Goal: Task Accomplishment & Management: Use online tool/utility

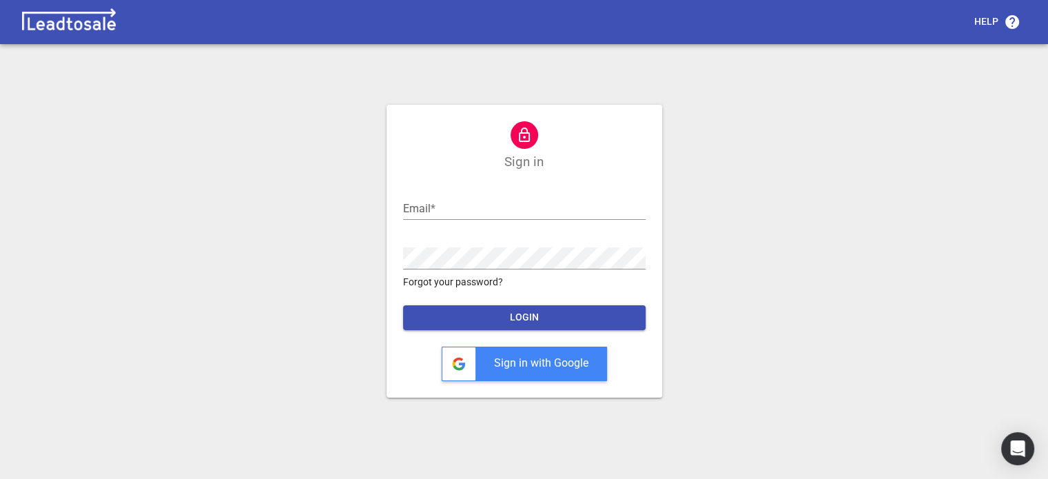
type input "abbyloye@activehealth.co.nz"
click at [565, 312] on span "LOGIN" at bounding box center [524, 318] width 221 height 14
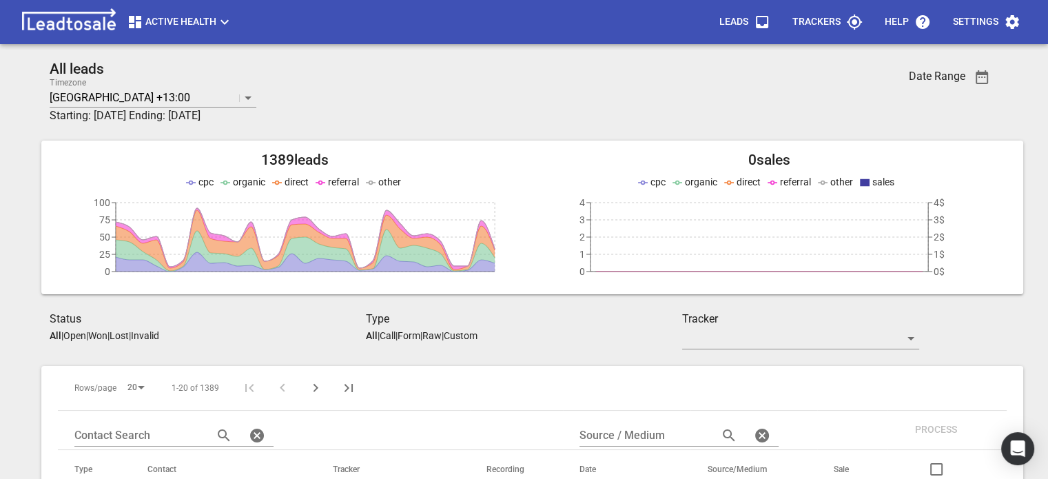
scroll to position [121, 0]
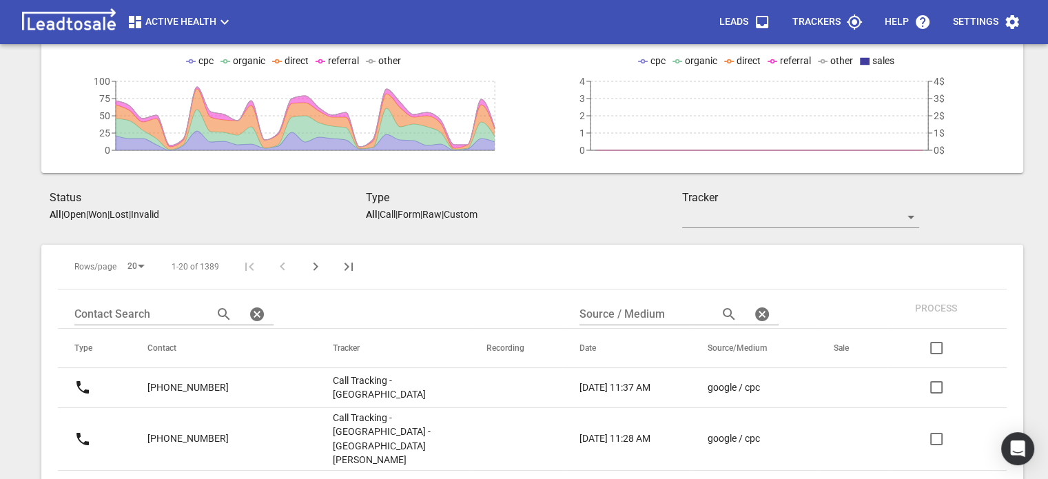
click at [325, 270] on span "Next Page" at bounding box center [315, 266] width 33 height 17
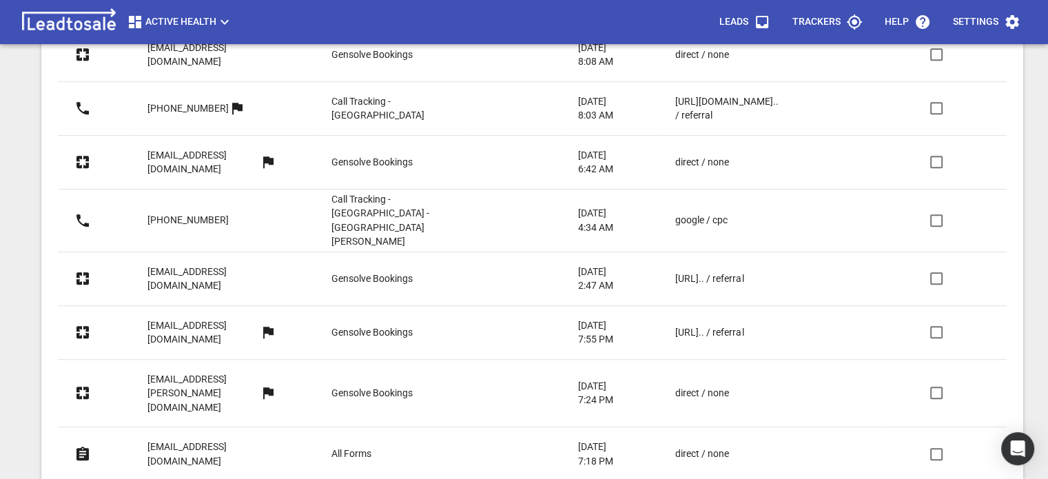
scroll to position [930, 0]
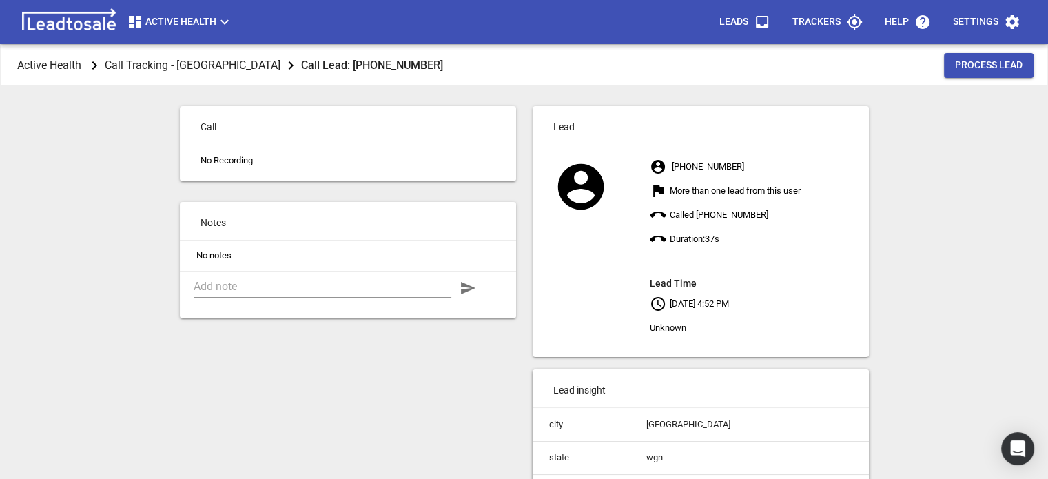
click at [203, 54] on span "Call Tracking - [GEOGRAPHIC_DATA]" at bounding box center [203, 65] width 196 height 41
click at [55, 65] on p "Active Health" at bounding box center [49, 65] width 64 height 16
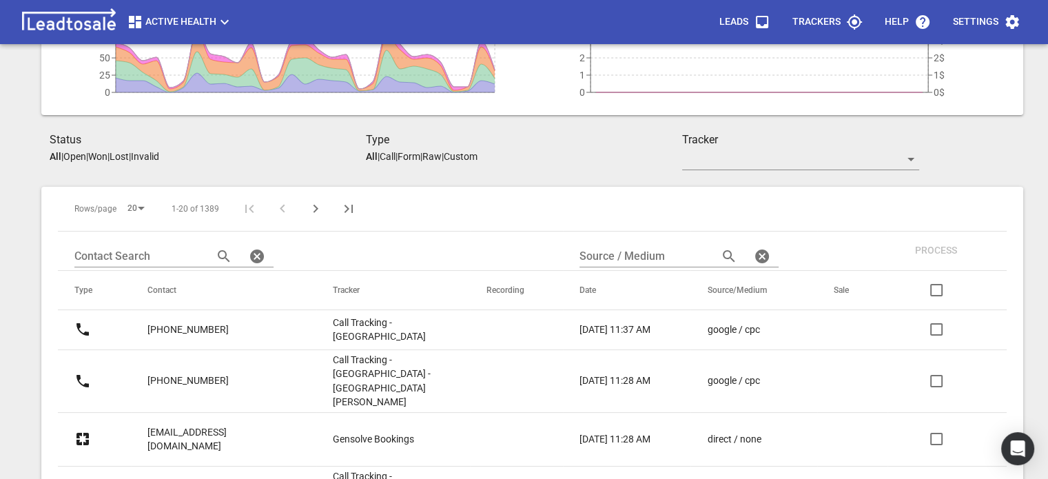
scroll to position [317, 0]
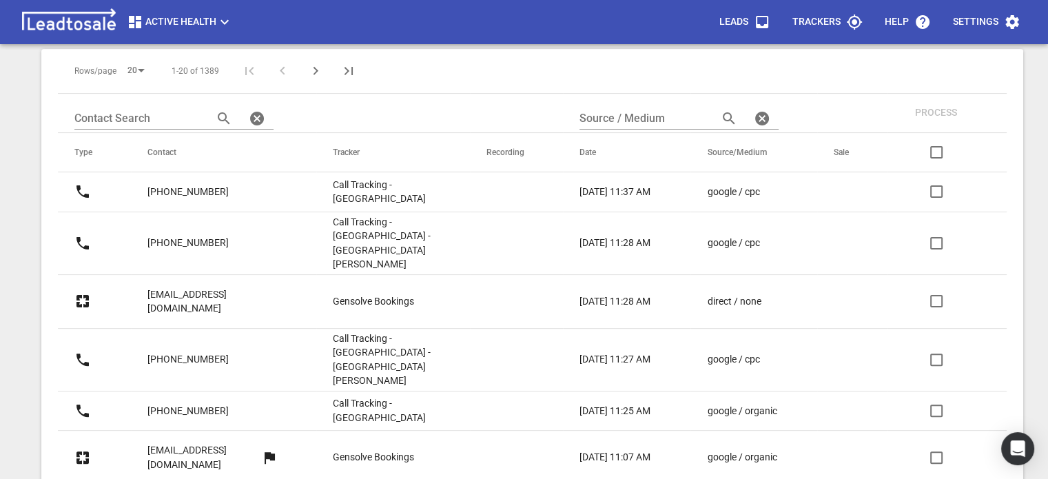
click at [375, 192] on p "Call Tracking - [GEOGRAPHIC_DATA]" at bounding box center [382, 192] width 99 height 28
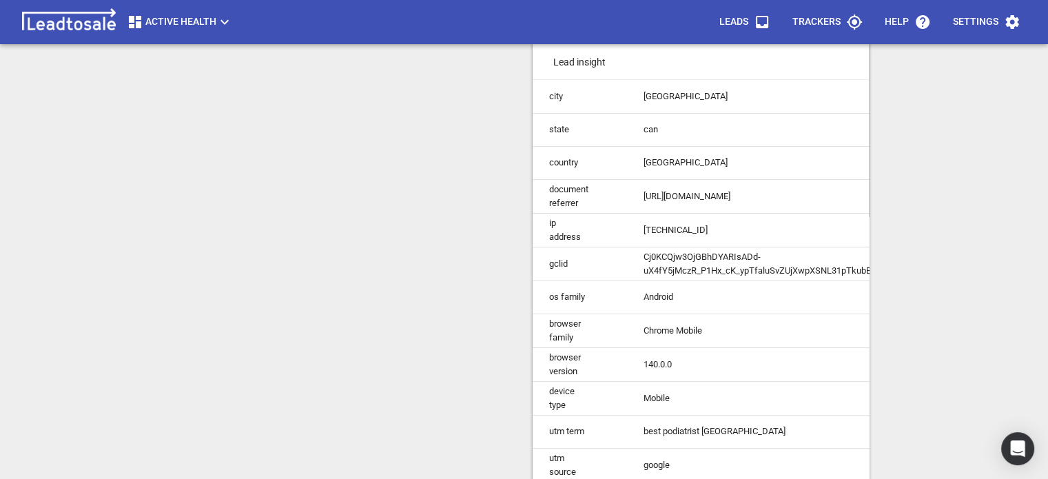
scroll to position [327, 0]
click at [558, 263] on td "gclid" at bounding box center [580, 265] width 94 height 34
copy td "gclid"
click at [689, 264] on td "Cj0KCQjw3OjGBhDYARIsADd-uX4fY5jMczR_P1Hx_cK_ypTfaluSvZUjXwpXSNL31pTkubBH__Tho0A…" at bounding box center [811, 265] width 369 height 34
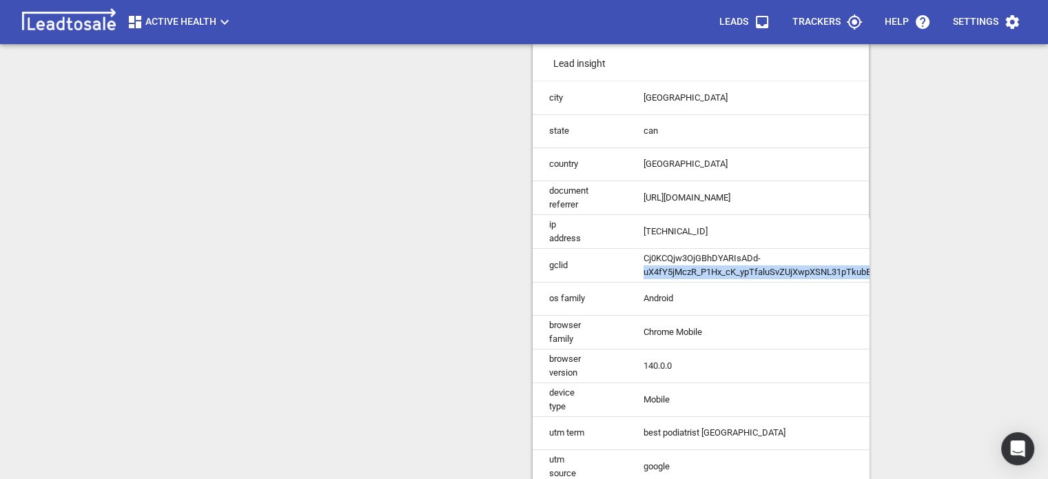
click at [689, 264] on td "Cj0KCQjw3OjGBhDYARIsADd-uX4fY5jMczR_P1Hx_cK_ypTfaluSvZUjXwpXSNL31pTkubBH__Tho0A…" at bounding box center [811, 265] width 369 height 34
copy td "Cj0KCQjw3OjGBhDYARIsADd-uX4fY5jMczR_P1Hx_cK_ypTfaluSvZUjXwpXSNL31pTkubBH__Tho0A…"
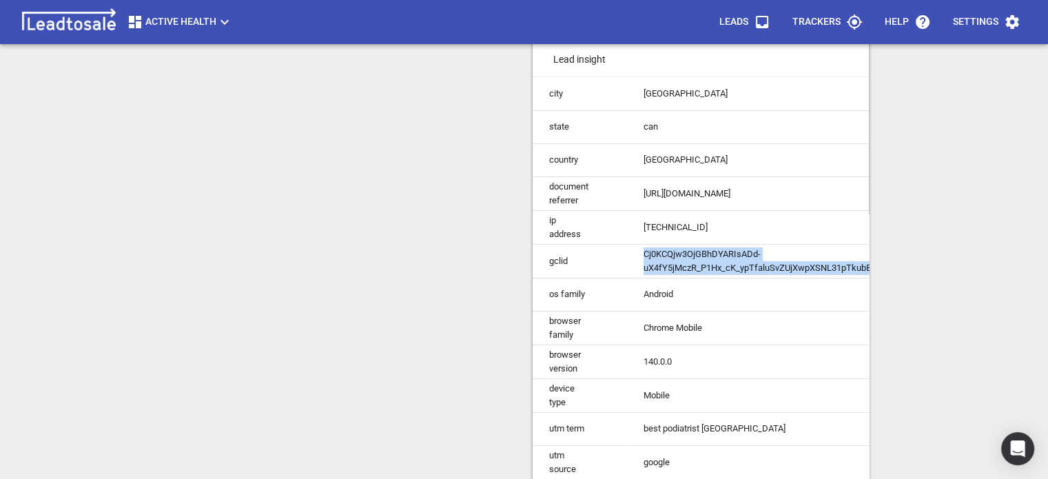
scroll to position [331, 0]
